Goal: Navigation & Orientation: Go to known website

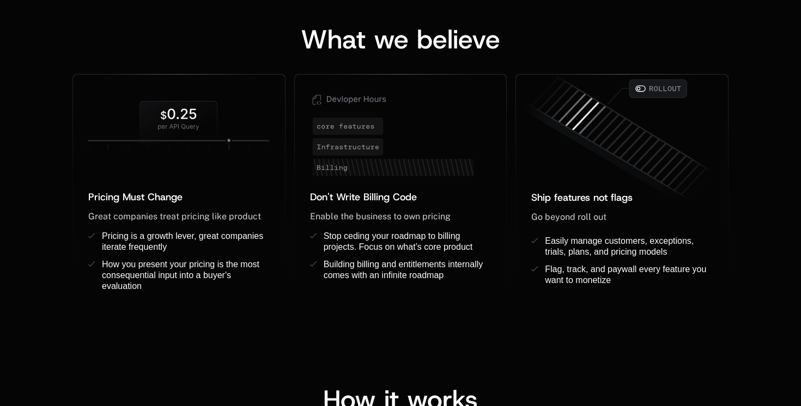
scroll to position [882, 0]
